Goal: Information Seeking & Learning: Understand process/instructions

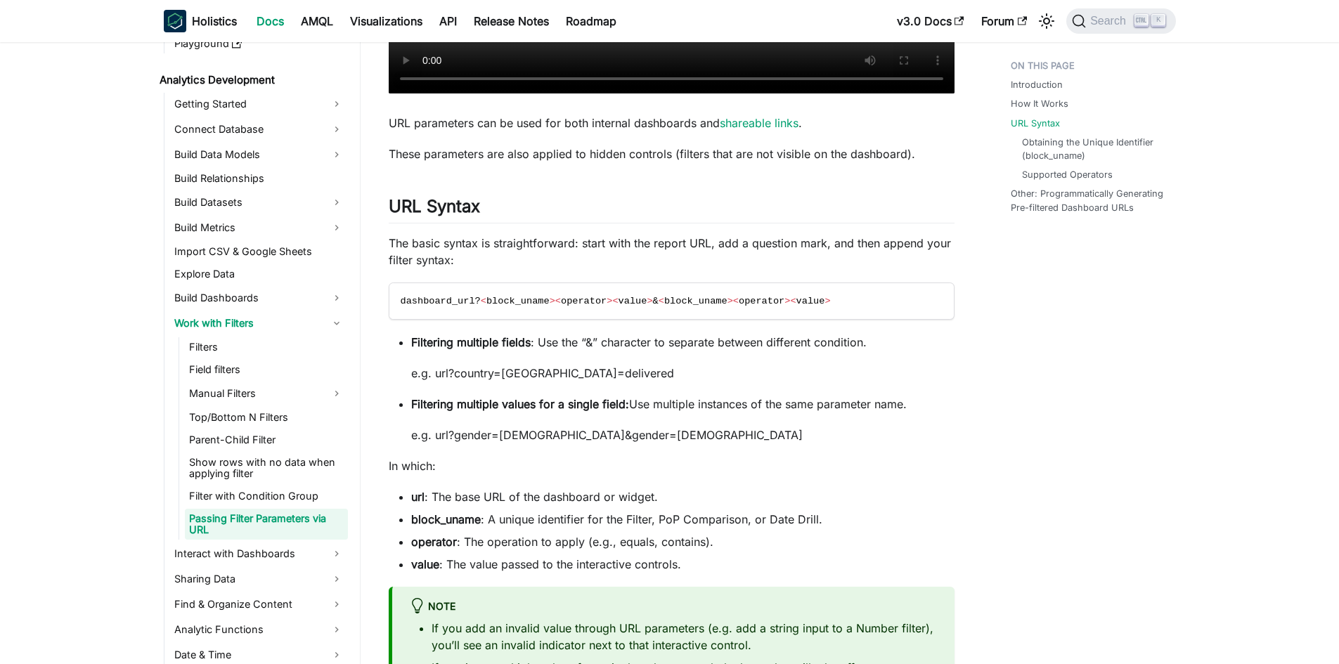
scroll to position [1054, 0]
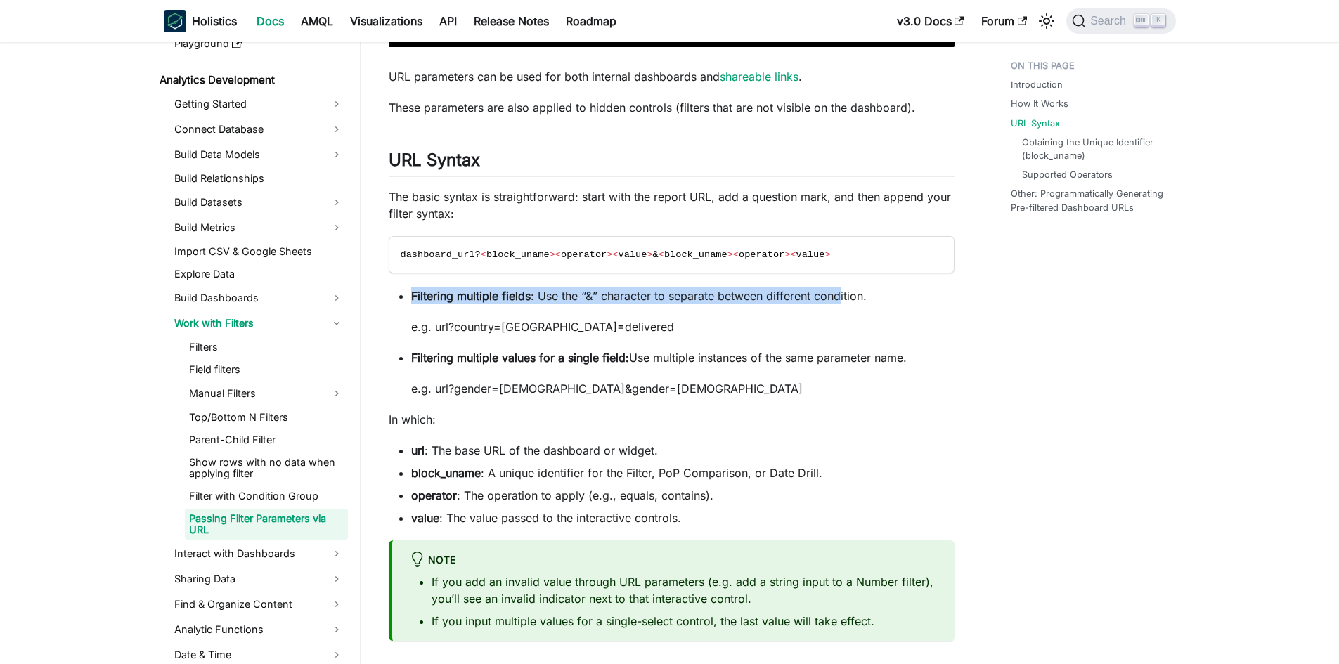
drag, startPoint x: 590, startPoint y: 234, endPoint x: 841, endPoint y: 241, distance: 250.3
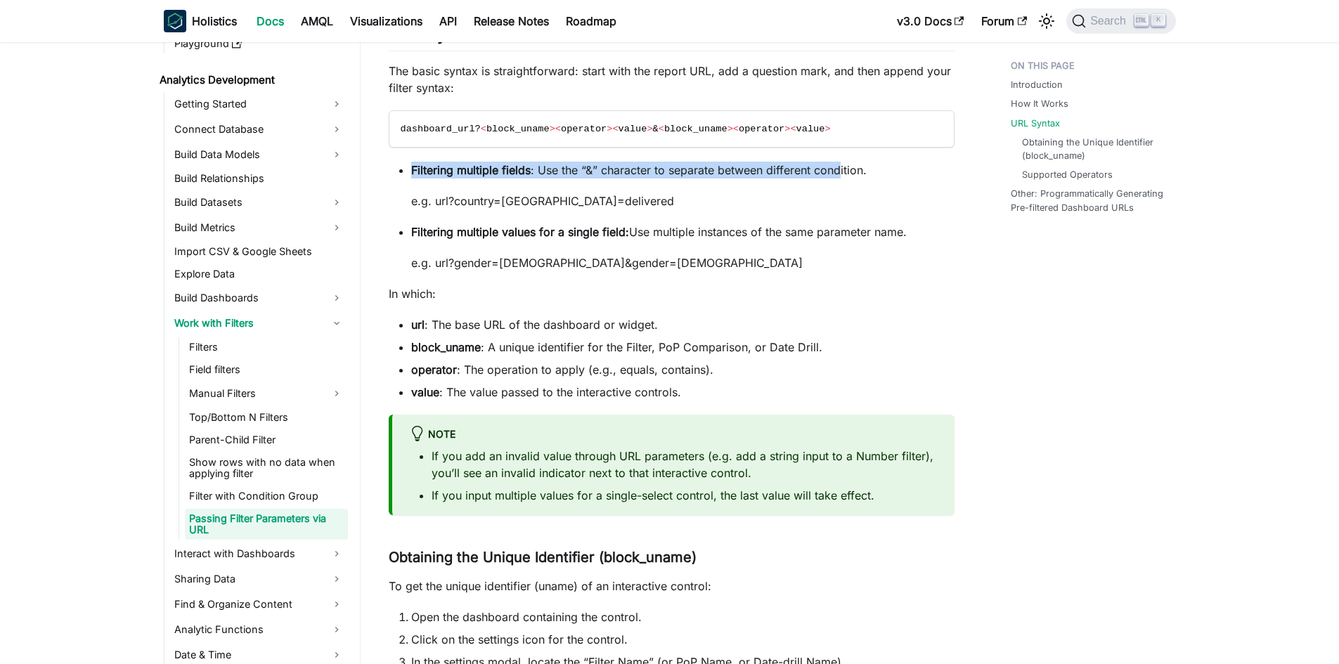
scroll to position [1195, 0]
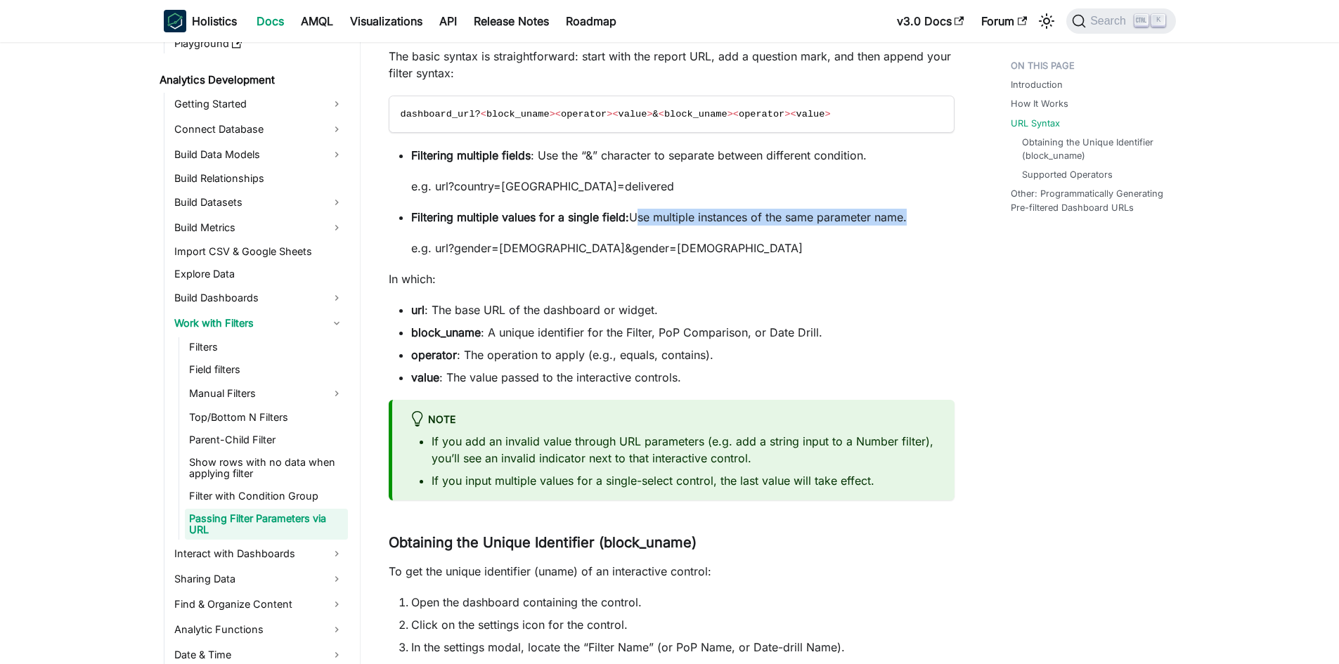
drag, startPoint x: 669, startPoint y: 167, endPoint x: 909, endPoint y: 162, distance: 239.7
click at [909, 209] on p "Filtering multiple values for a single field: Use multiple instances of the sam…" at bounding box center [682, 217] width 543 height 17
drag, startPoint x: 432, startPoint y: 201, endPoint x: 624, endPoint y: 200, distance: 192.6
click at [624, 240] on p "e.g. url?gender=[DEMOGRAPHIC_DATA]&gender=[DEMOGRAPHIC_DATA]" at bounding box center [682, 248] width 543 height 17
click at [687, 209] on li "Filtering multiple values for a single field: Use multiple instances of the sam…" at bounding box center [682, 233] width 543 height 48
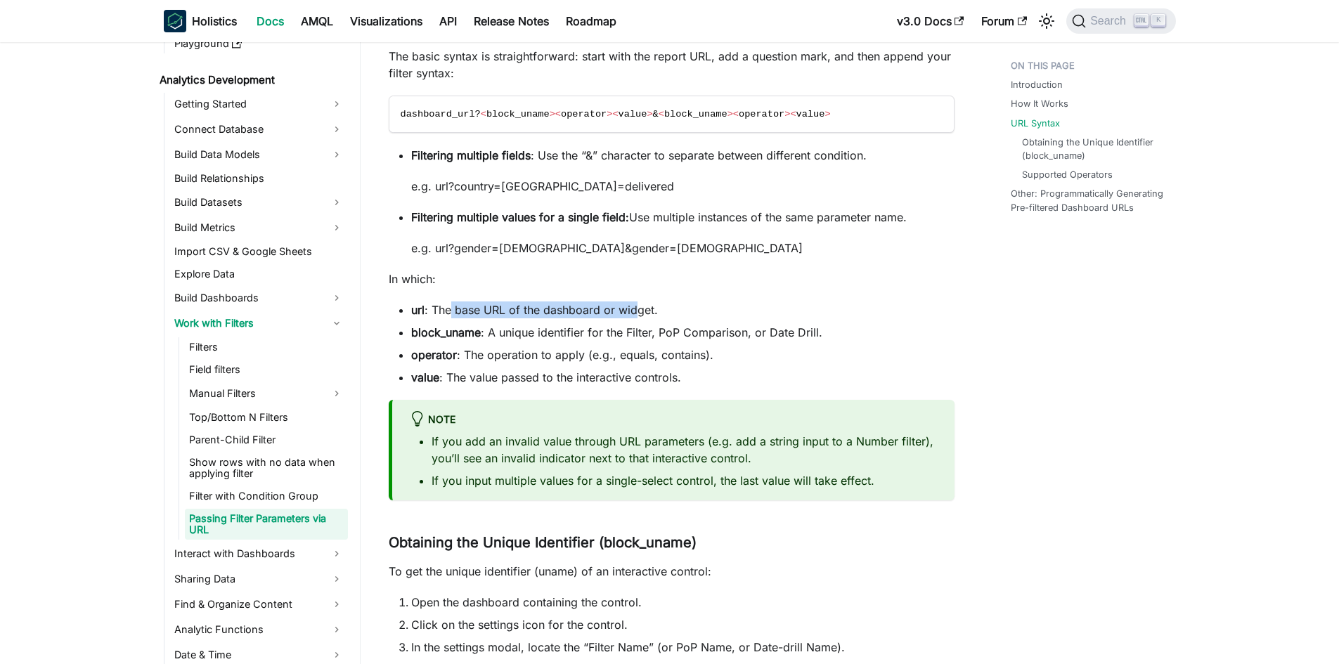
drag, startPoint x: 449, startPoint y: 253, endPoint x: 638, endPoint y: 257, distance: 189.1
click at [638, 302] on li "url : The base URL of the dashboard or widget." at bounding box center [682, 310] width 543 height 17
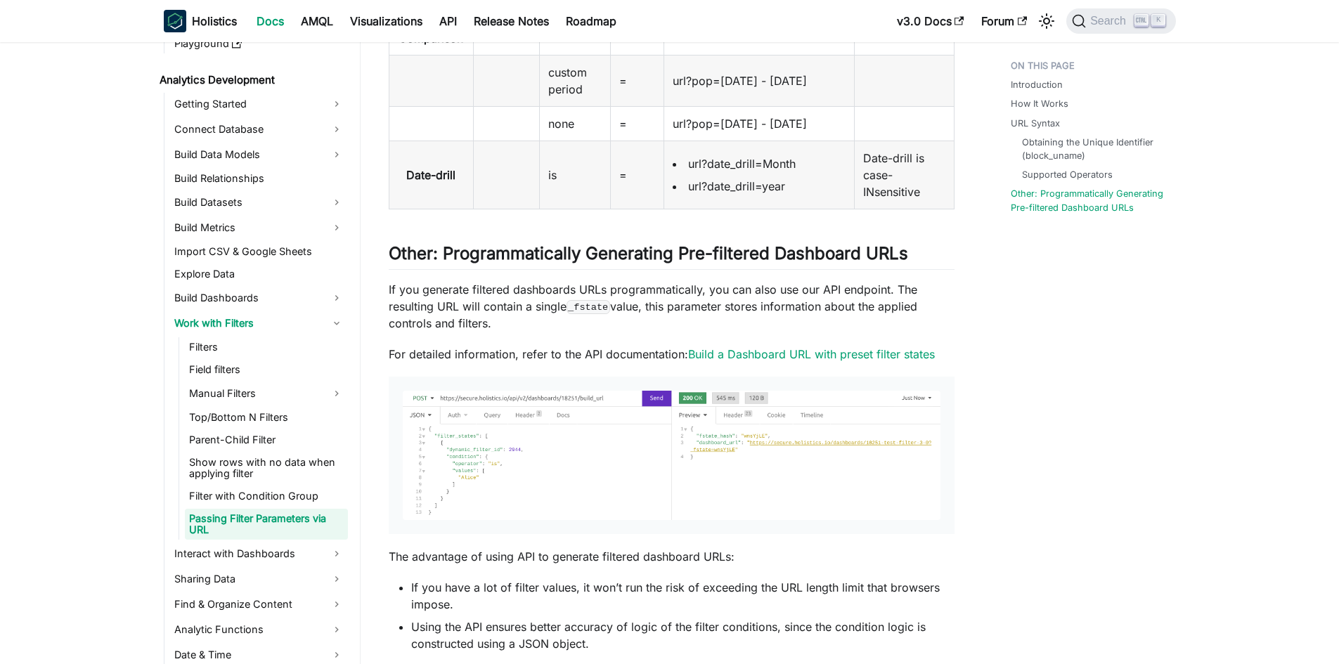
scroll to position [2882, 0]
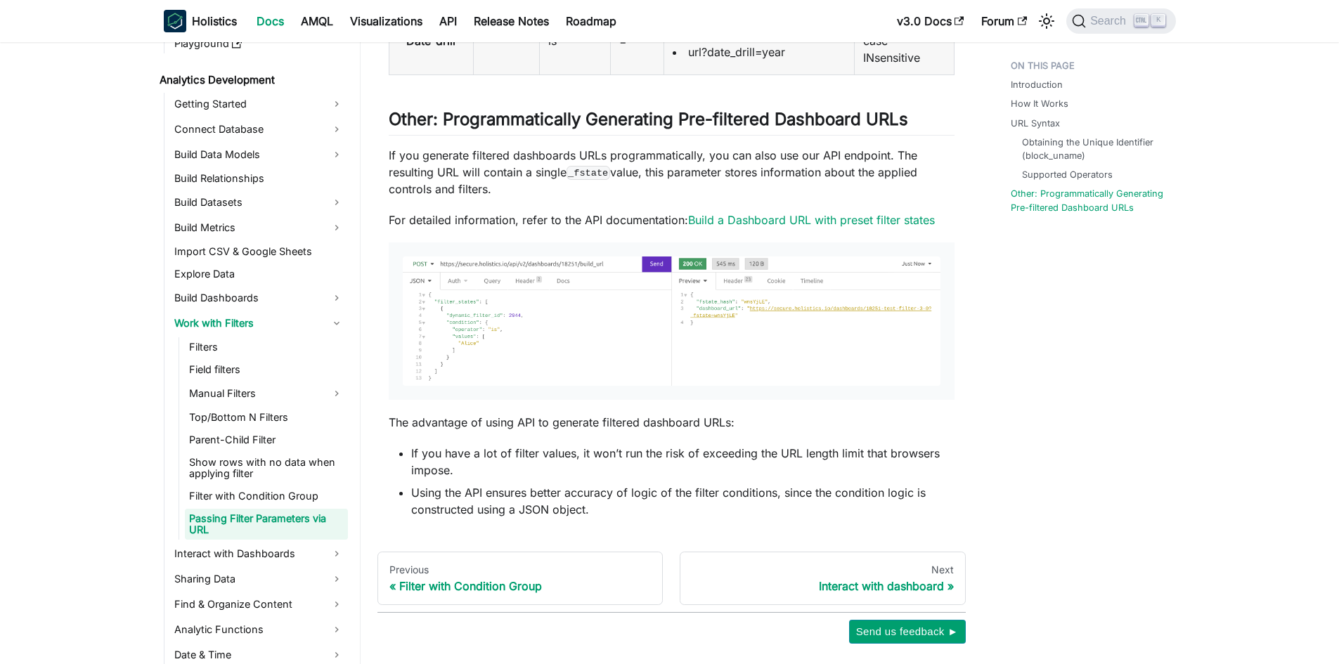
drag, startPoint x: 456, startPoint y: 429, endPoint x: 718, endPoint y: 429, distance: 261.5
click at [718, 429] on p "The advantage of using API to generate filtered dashboard URLs:" at bounding box center [672, 422] width 566 height 17
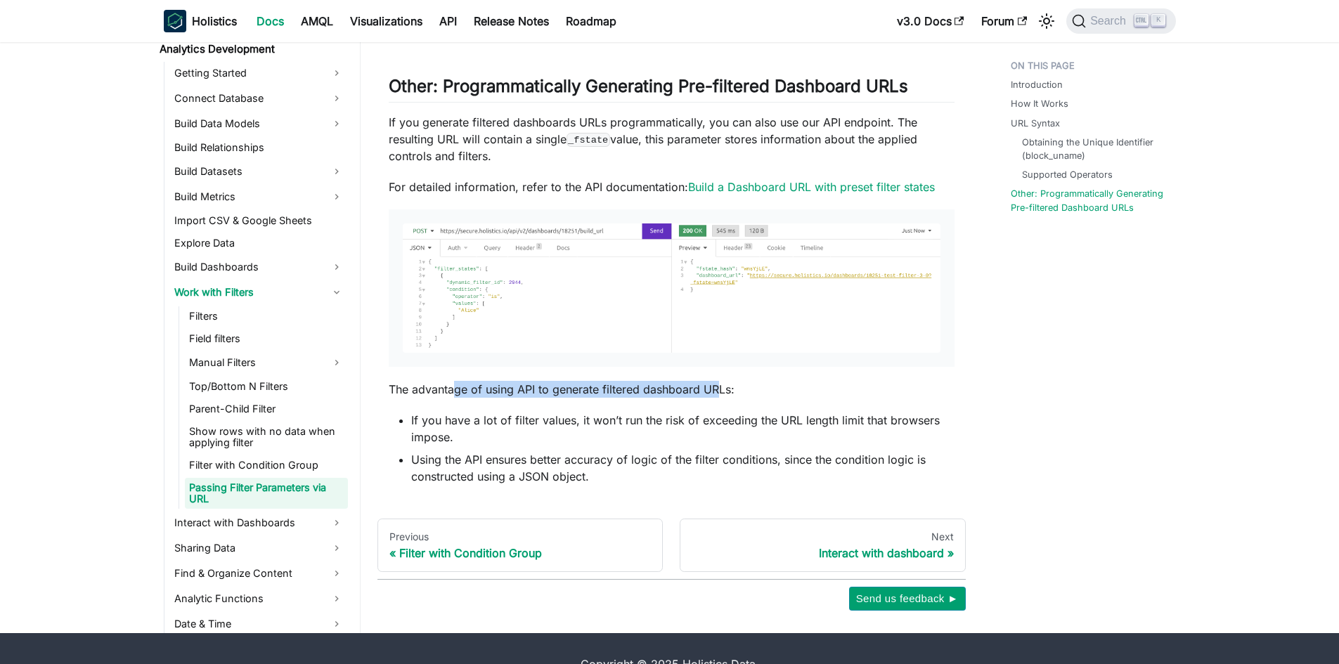
scroll to position [2946, 0]
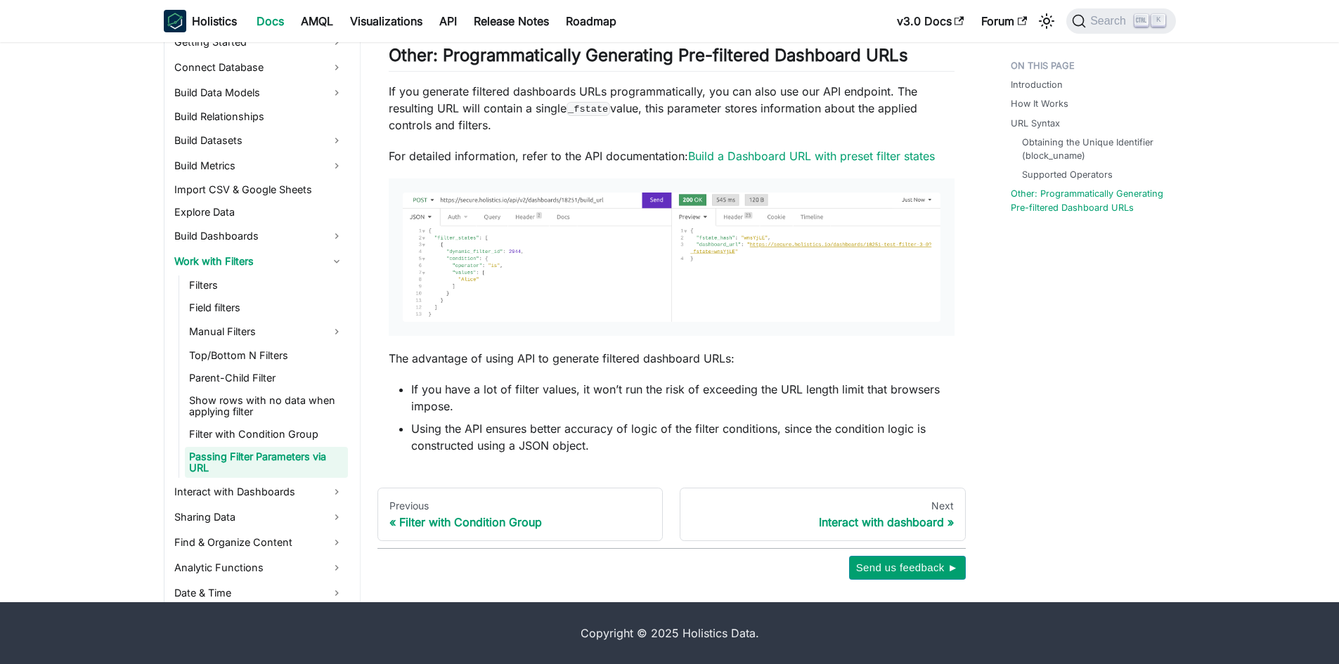
click at [700, 398] on li "If you have a lot of filter values, it won’t run the risk of exceeding the URL …" at bounding box center [682, 398] width 543 height 34
drag, startPoint x: 464, startPoint y: 427, endPoint x: 966, endPoint y: 428, distance: 501.8
drag, startPoint x: 477, startPoint y: 448, endPoint x: 628, endPoint y: 446, distance: 151.1
click at [626, 446] on li "Using the API ensures better accuracy of logic of the filter conditions, since …" at bounding box center [682, 437] width 543 height 34
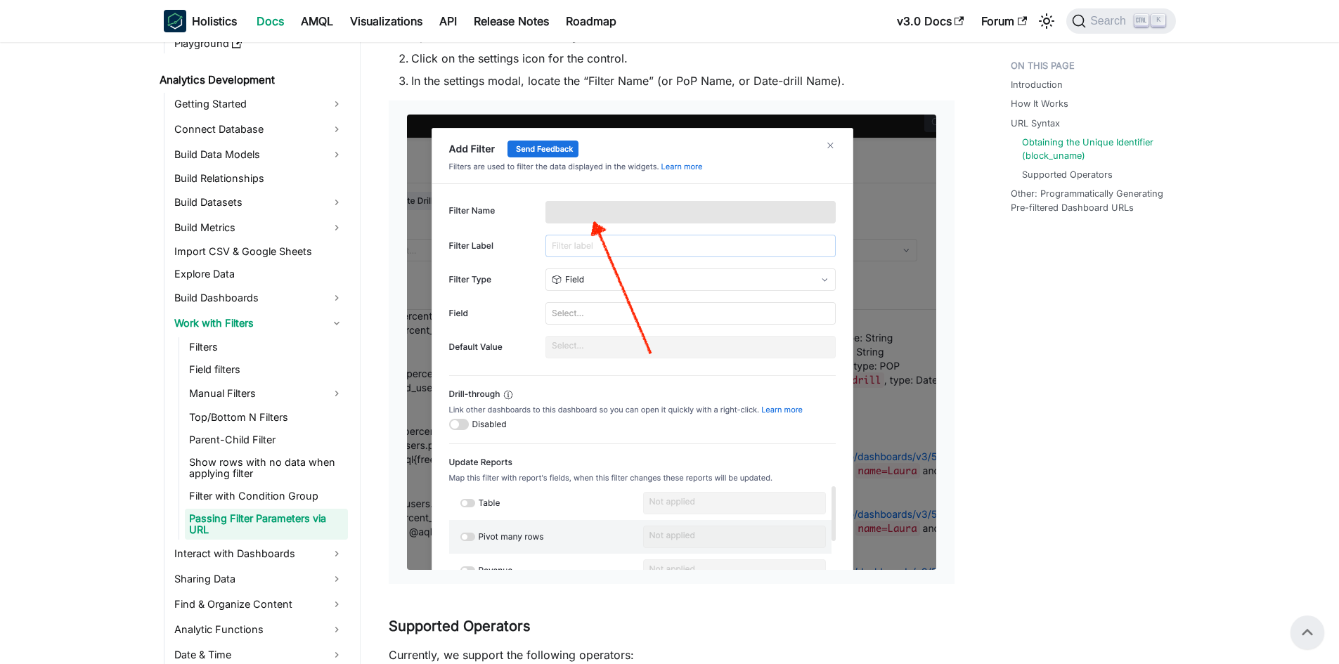
scroll to position [1751, 0]
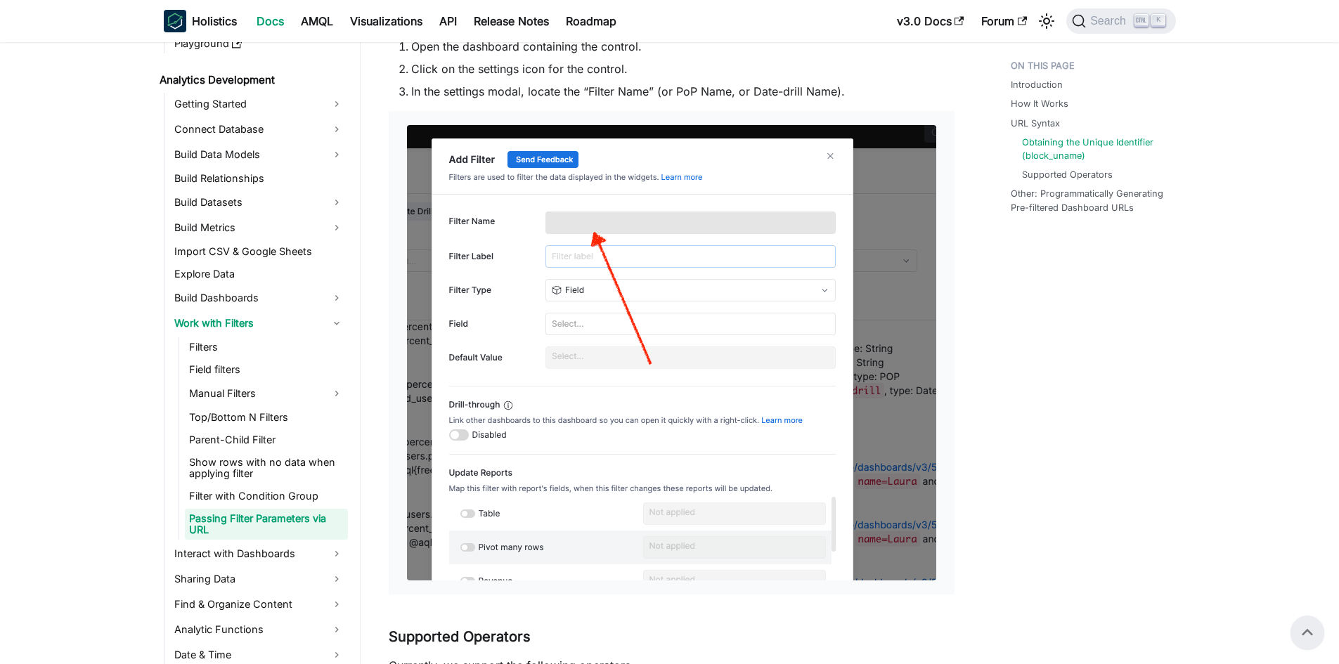
click at [988, 477] on div "Introduction How It Works URL Syntax Obtaining the Unique Identifier (block_una…" at bounding box center [1086, 39] width 207 height 3472
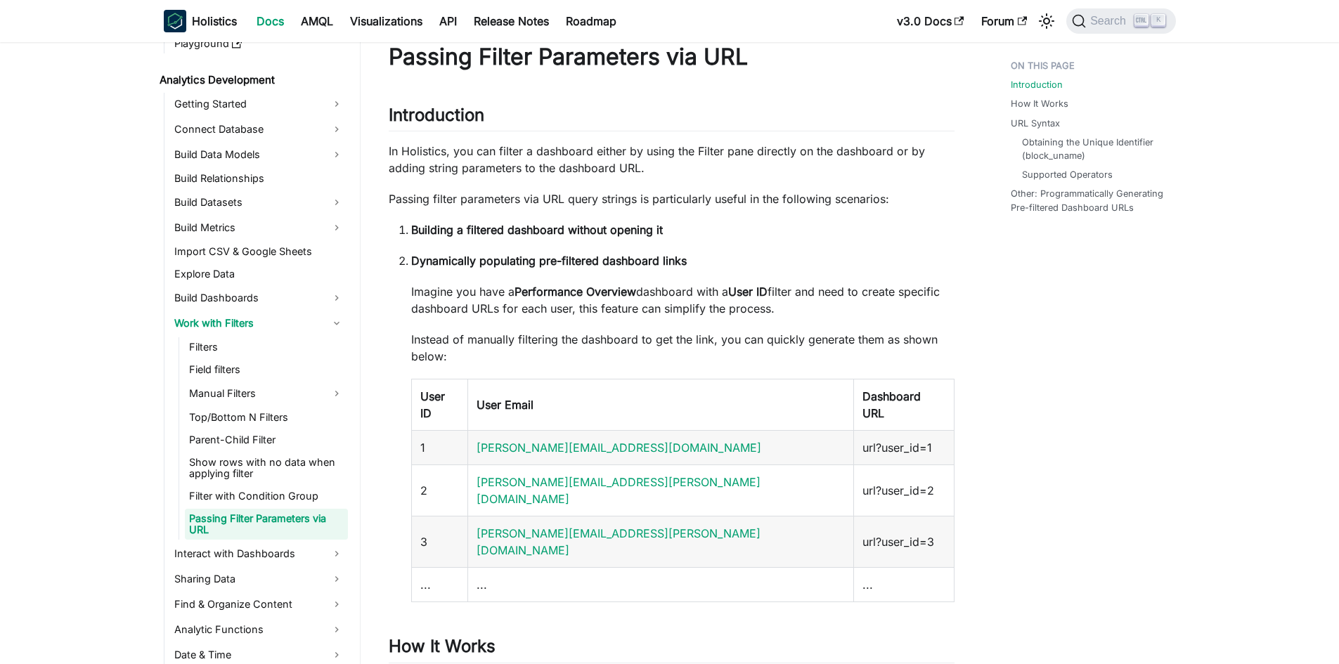
scroll to position [0, 0]
